Goal: Task Accomplishment & Management: Manage account settings

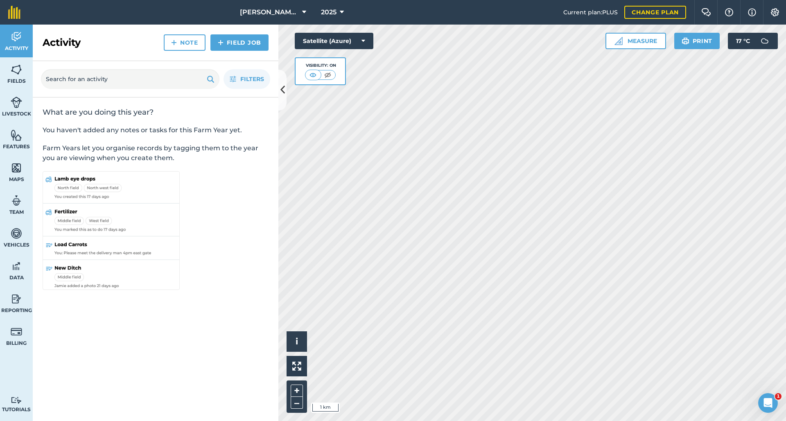
click at [27, 135] on link "Features" at bounding box center [16, 139] width 33 height 33
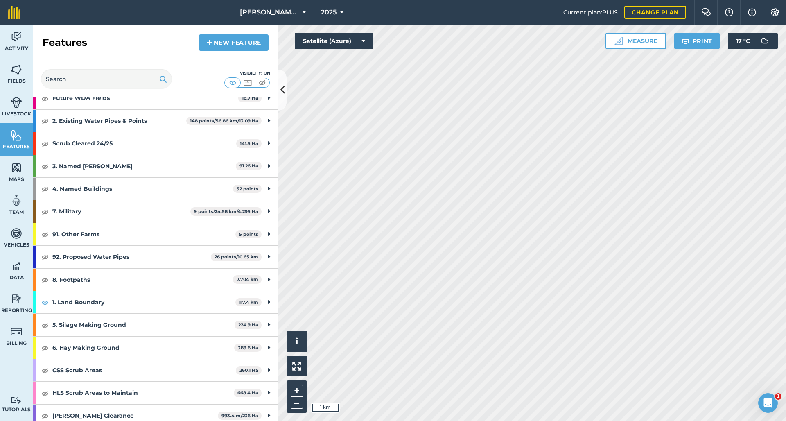
scroll to position [265, 0]
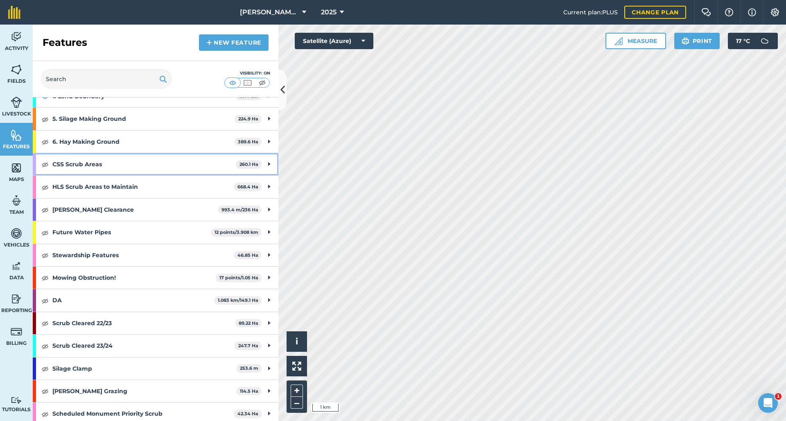
click at [44, 163] on img at bounding box center [44, 164] width 7 height 10
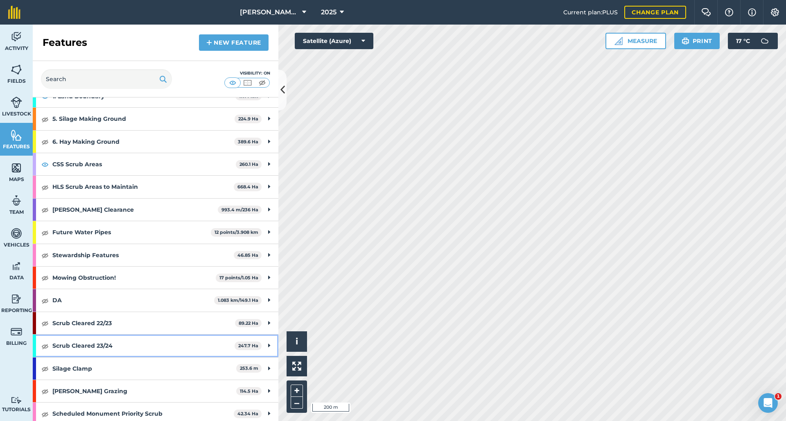
click at [46, 343] on img at bounding box center [44, 346] width 7 height 10
click at [44, 324] on img at bounding box center [44, 323] width 7 height 10
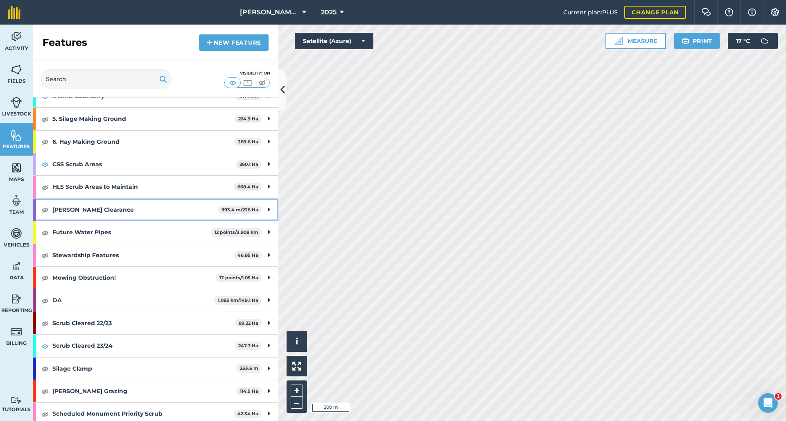
click at [135, 204] on strong "[PERSON_NAME] Clearance" at bounding box center [134, 210] width 165 height 22
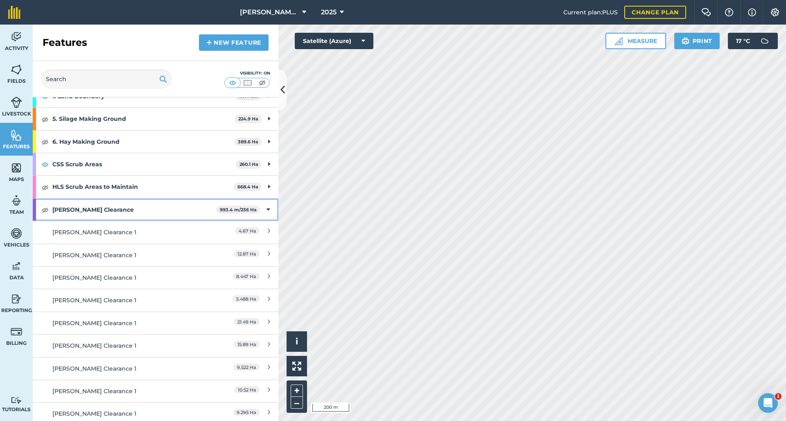
click at [195, 211] on strong "[PERSON_NAME] Clearance" at bounding box center [134, 210] width 164 height 22
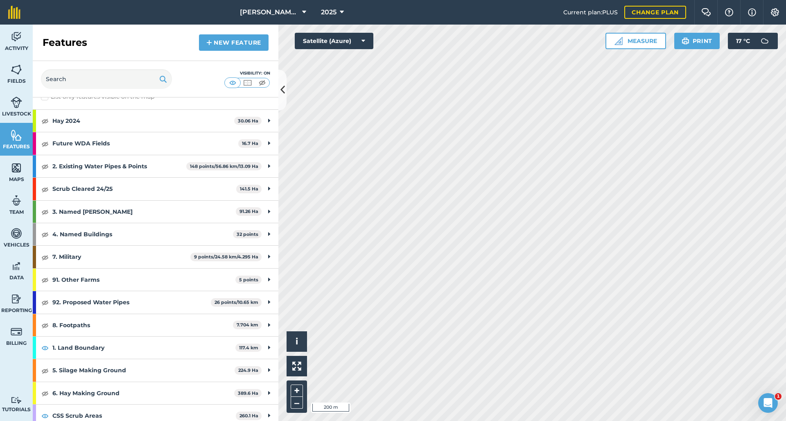
scroll to position [0, 0]
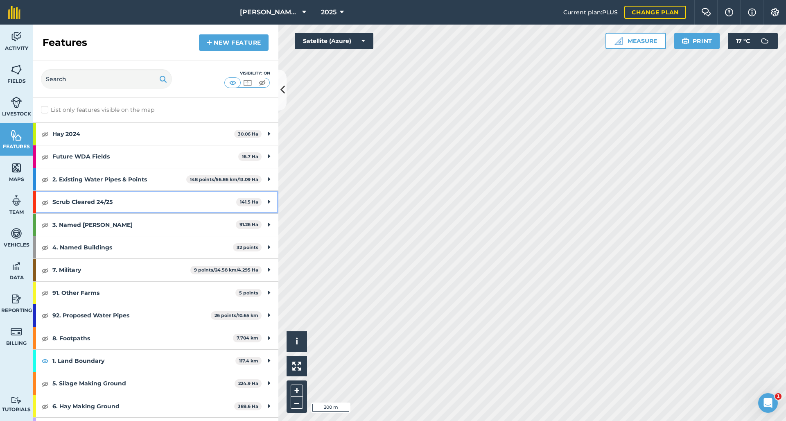
click at [47, 203] on img at bounding box center [44, 202] width 7 height 10
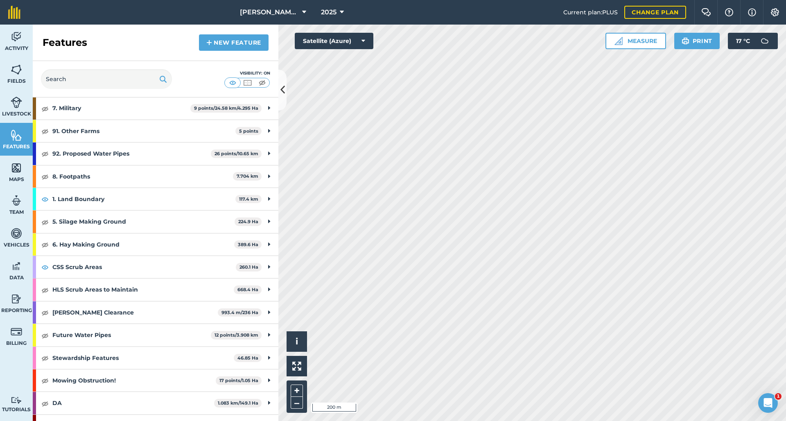
scroll to position [265, 0]
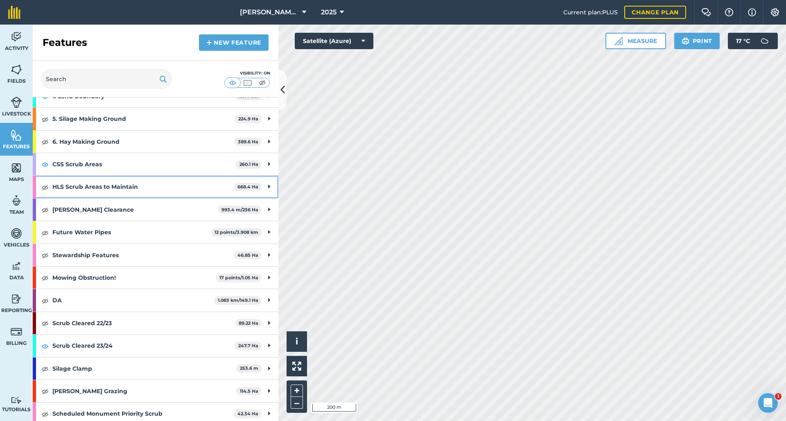
click at [46, 186] on img at bounding box center [44, 187] width 7 height 10
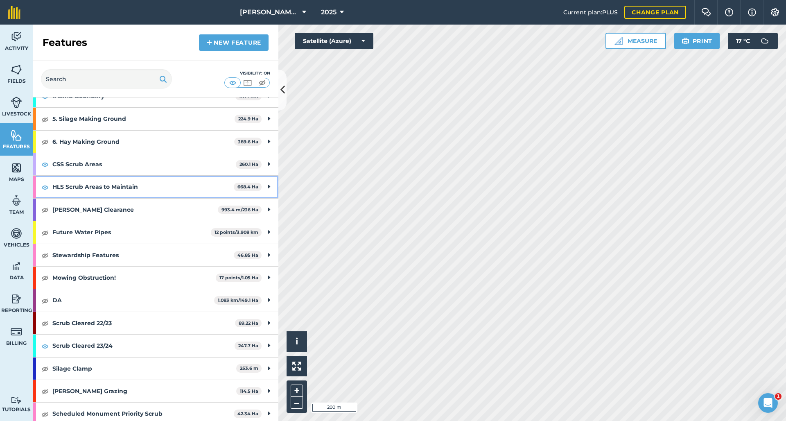
click at [46, 186] on img at bounding box center [44, 187] width 7 height 10
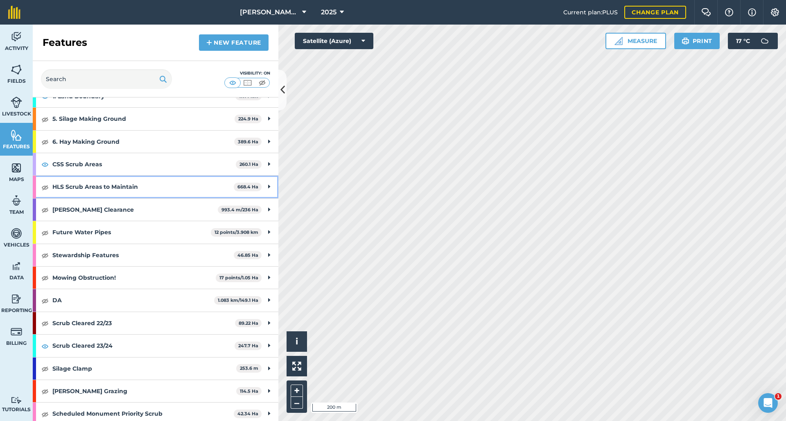
click at [46, 186] on img at bounding box center [44, 187] width 7 height 10
click at [47, 186] on img at bounding box center [44, 187] width 7 height 10
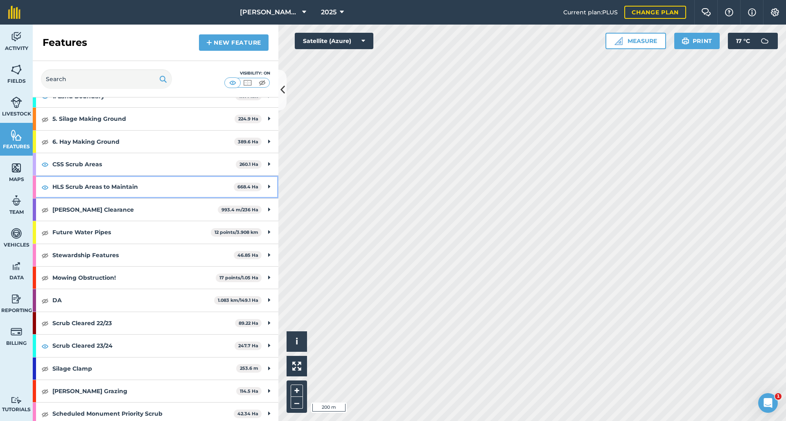
click at [47, 186] on img at bounding box center [44, 187] width 7 height 10
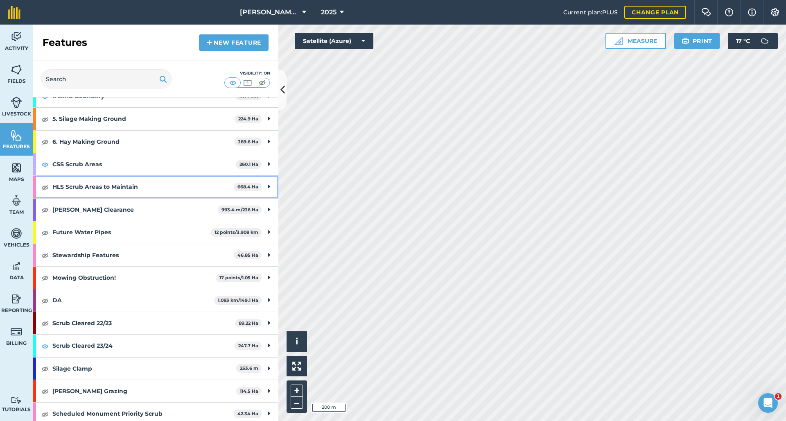
click at [47, 186] on img at bounding box center [44, 187] width 7 height 10
click at [44, 164] on img at bounding box center [44, 164] width 7 height 10
click at [45, 186] on img at bounding box center [44, 187] width 7 height 10
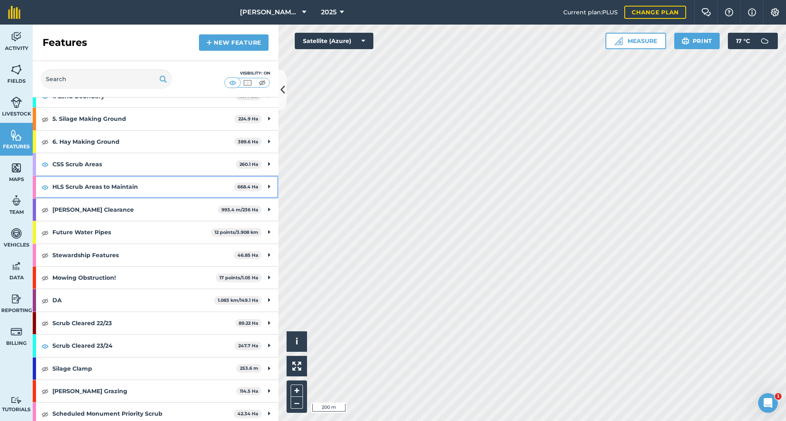
click at [45, 186] on img at bounding box center [44, 187] width 7 height 10
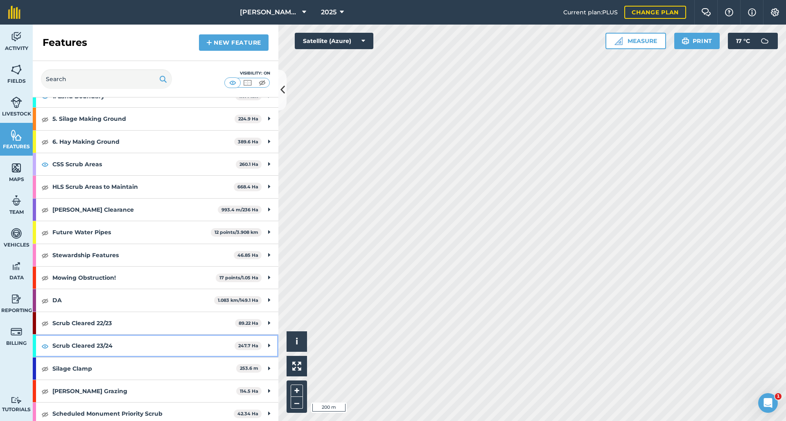
click at [48, 345] on img at bounding box center [44, 346] width 7 height 10
click at [45, 342] on img at bounding box center [44, 346] width 7 height 10
click at [45, 322] on img at bounding box center [44, 323] width 7 height 10
click at [14, 205] on img at bounding box center [16, 201] width 11 height 12
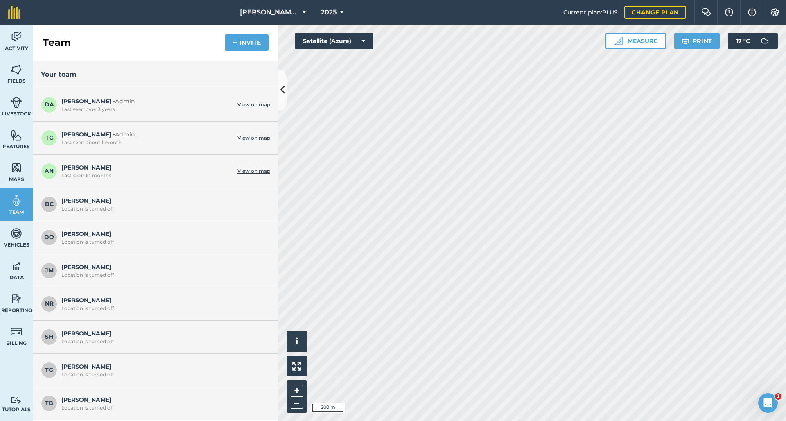
click at [53, 270] on span "JM" at bounding box center [49, 270] width 16 height 16
click at [75, 268] on span "[PERSON_NAME] Location is turned off" at bounding box center [163, 270] width 205 height 16
